Goal: Information Seeking & Learning: Learn about a topic

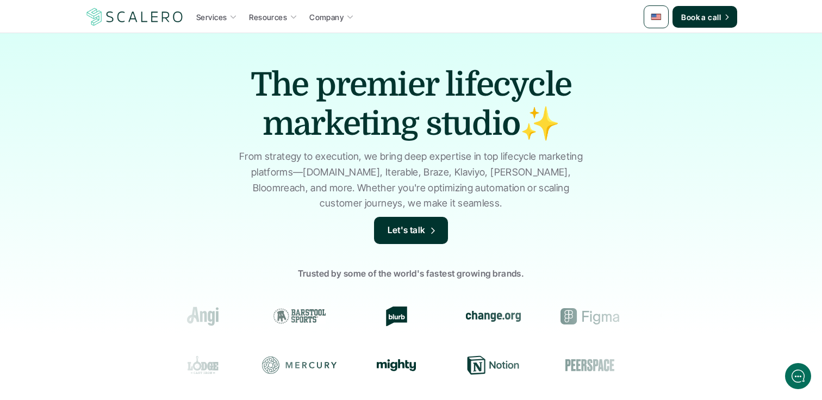
click at [332, 20] on p "Company" at bounding box center [326, 16] width 34 height 11
click at [353, 18] on icon at bounding box center [350, 17] width 8 height 8
click at [347, 17] on icon at bounding box center [350, 17] width 8 height 8
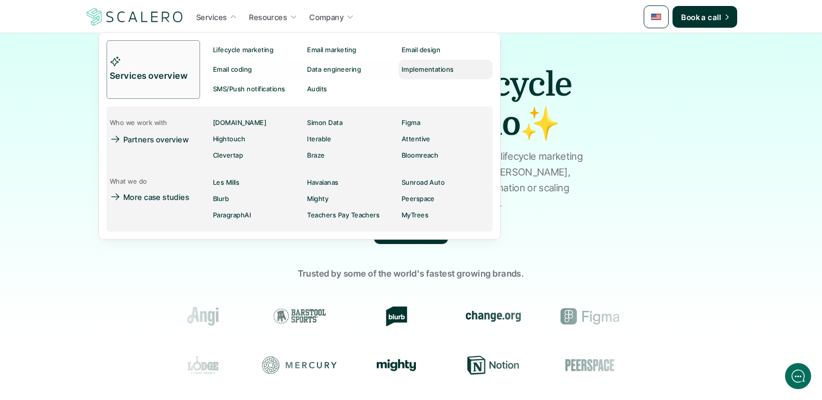
click at [436, 71] on p "Implementations" at bounding box center [428, 70] width 52 height 8
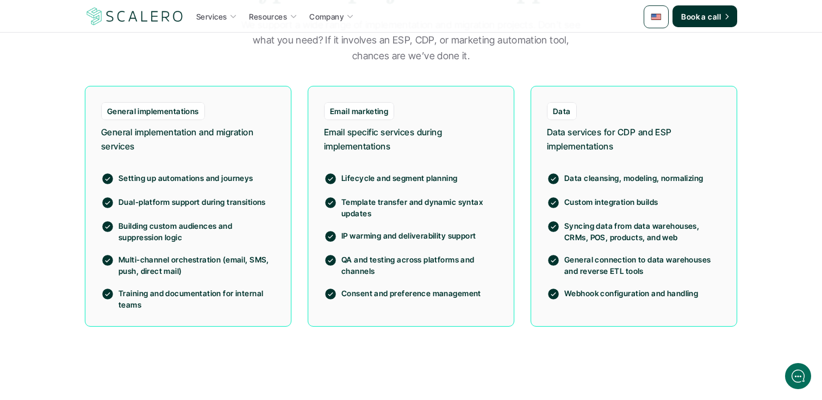
scroll to position [686, 0]
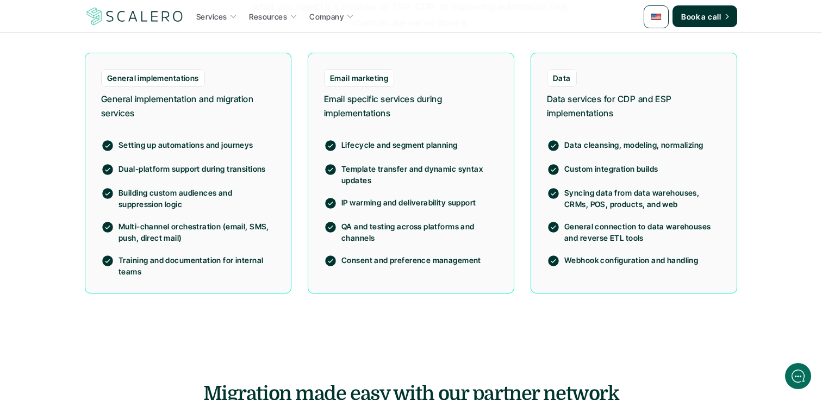
click at [557, 193] on icon at bounding box center [553, 193] width 11 height 11
click at [634, 211] on div "Data cleansing, modeling, normalizing Custom integration builds Syncing data fr…" at bounding box center [634, 197] width 174 height 142
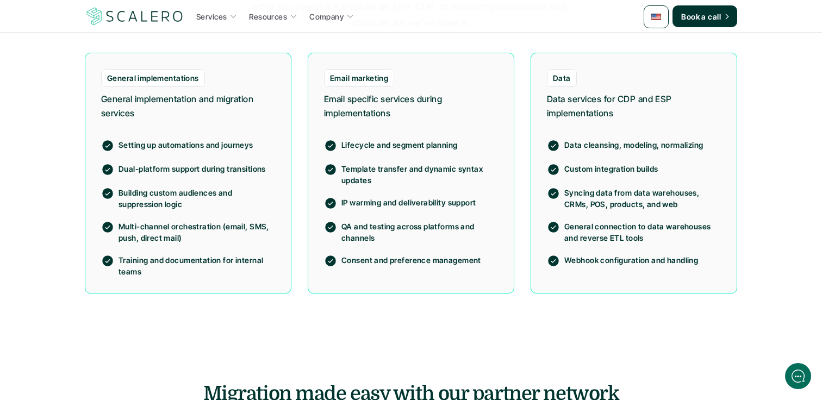
click at [634, 211] on div "Data cleansing, modeling, normalizing Custom integration builds Syncing data fr…" at bounding box center [634, 197] width 174 height 142
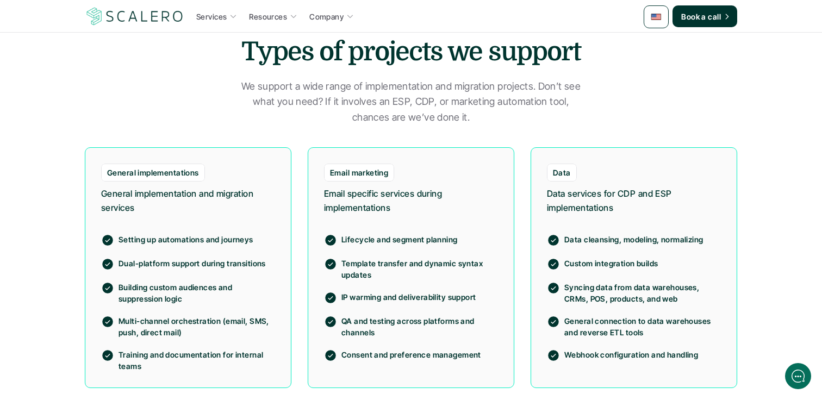
scroll to position [592, 0]
click at [597, 131] on section "General implementations General implementation and migration services Setting u…" at bounding box center [411, 267] width 822 height 284
